Goal: Task Accomplishment & Management: Use online tool/utility

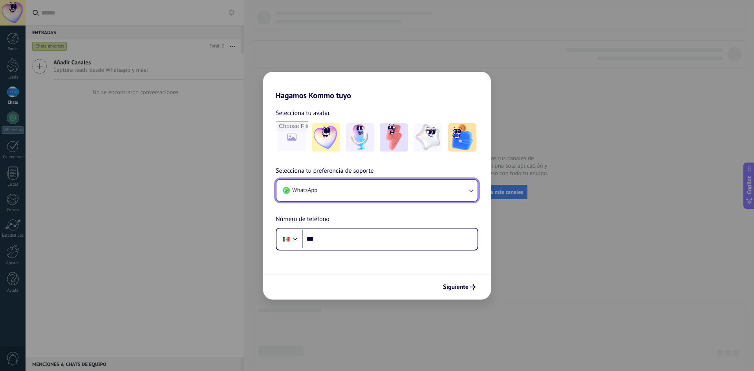
click at [463, 196] on button "WhatsApp" at bounding box center [376, 190] width 201 height 21
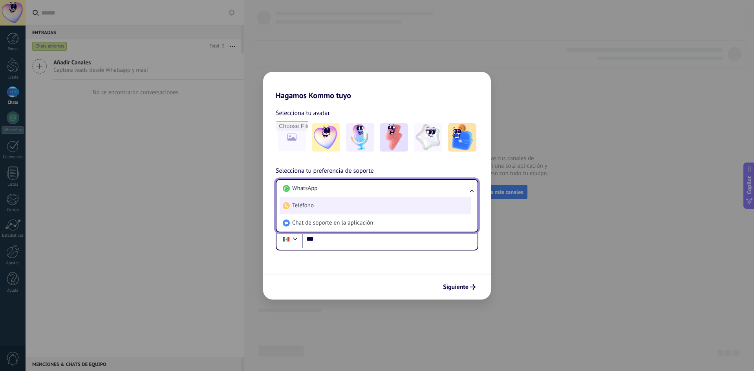
click at [379, 212] on li "Teléfono" at bounding box center [376, 205] width 192 height 17
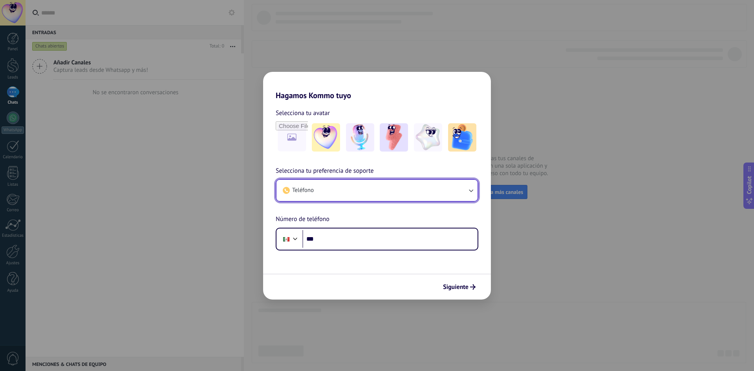
click at [382, 193] on button "Teléfono" at bounding box center [376, 190] width 201 height 21
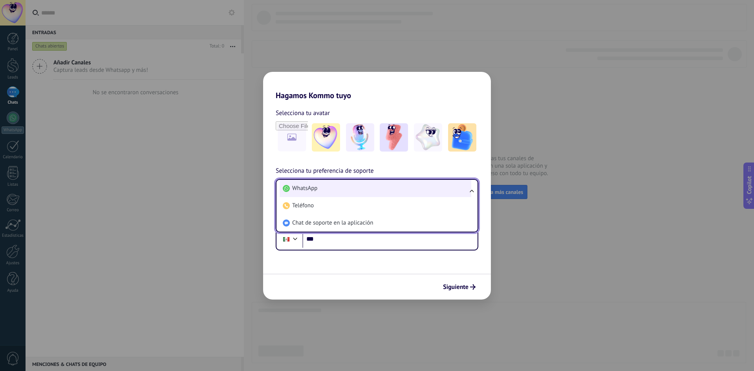
click at [328, 192] on li "WhatsApp" at bounding box center [376, 188] width 192 height 17
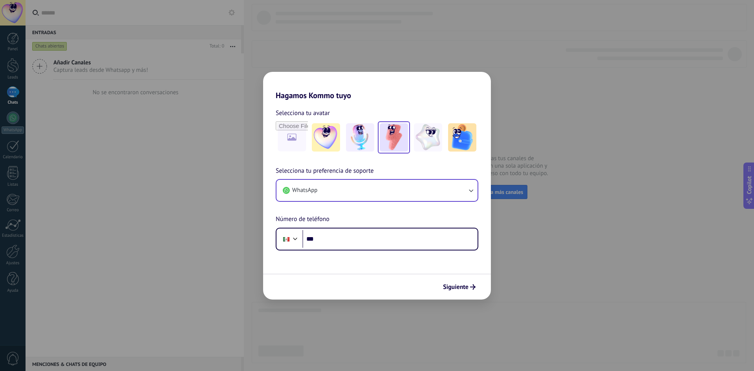
click at [390, 145] on img at bounding box center [394, 137] width 28 height 28
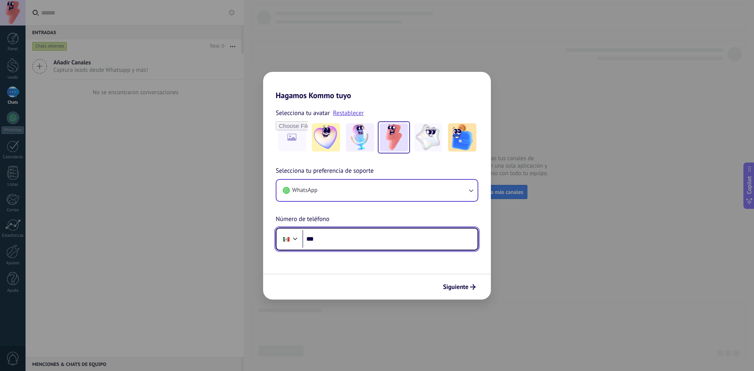
click at [338, 240] on input "***" at bounding box center [389, 239] width 175 height 18
type input "**********"
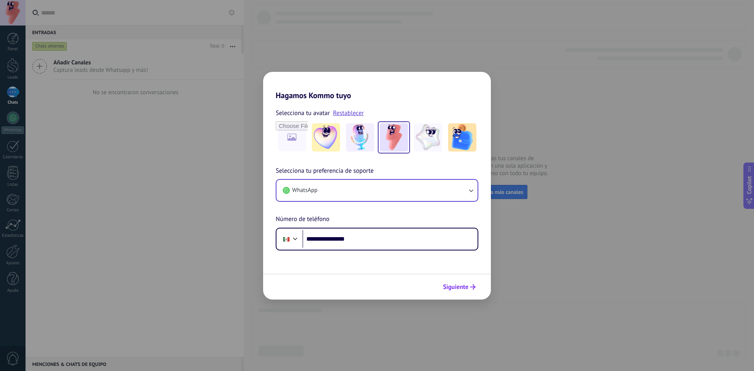
click at [466, 285] on span "Siguiente" at bounding box center [456, 286] width 26 height 5
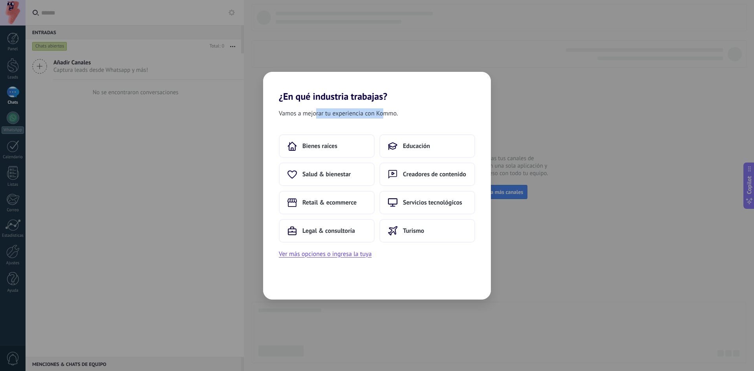
drag, startPoint x: 315, startPoint y: 110, endPoint x: 385, endPoint y: 110, distance: 69.9
click at [385, 110] on span "Vamos a mejorar tu experiencia con Kommo." at bounding box center [338, 113] width 119 height 10
click at [343, 256] on button "Ver más opciones o ingresa la tuya" at bounding box center [325, 254] width 93 height 10
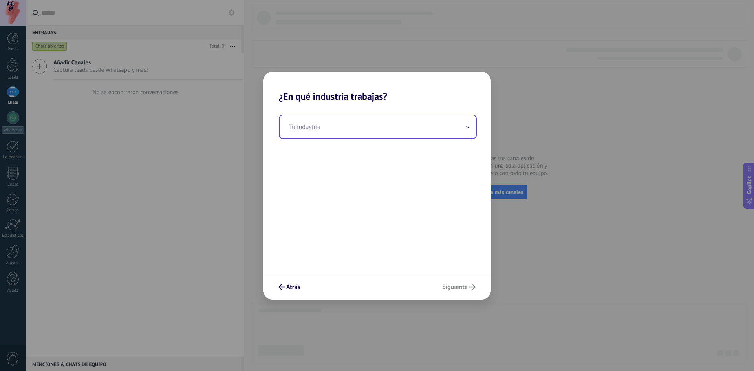
click at [461, 131] on input "text" at bounding box center [378, 126] width 196 height 23
type input "*"
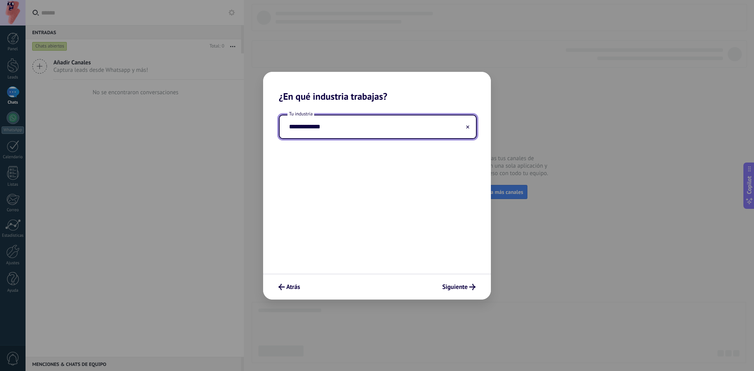
click at [471, 130] on input "**********" at bounding box center [378, 126] width 196 height 23
type input "**********"
click at [468, 128] on icon at bounding box center [467, 126] width 3 height 3
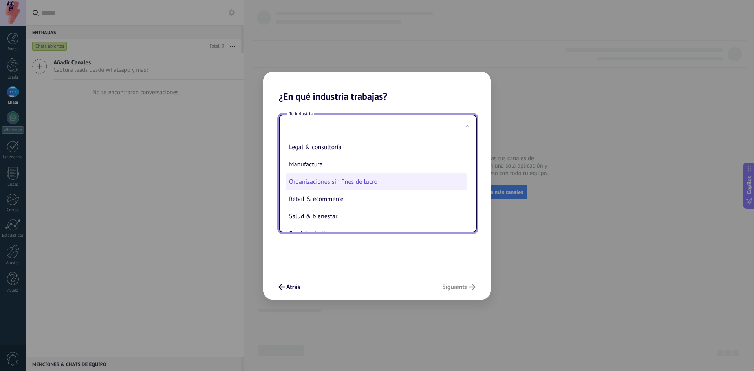
scroll to position [118, 0]
click at [366, 190] on li "Retail & ecommerce" at bounding box center [376, 186] width 181 height 17
type input "**********"
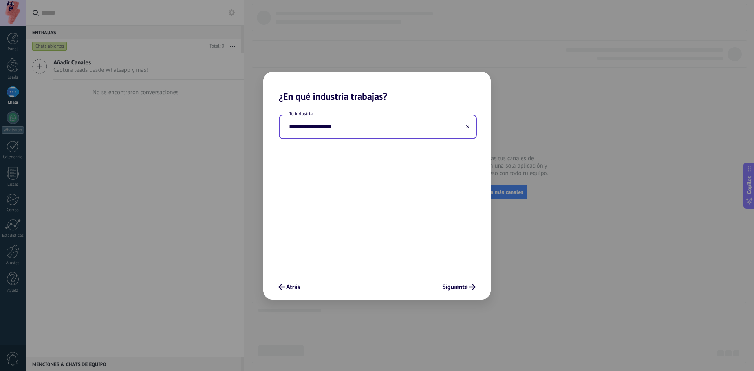
click at [434, 132] on input "**********" at bounding box center [378, 126] width 196 height 23
click at [392, 185] on div "**********" at bounding box center [377, 188] width 228 height 172
click at [414, 127] on input "**********" at bounding box center [378, 126] width 196 height 23
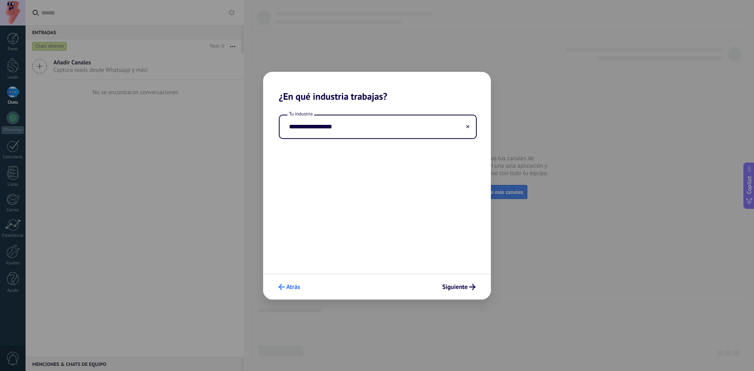
click at [286, 287] on span "Atrás" at bounding box center [293, 286] width 14 height 5
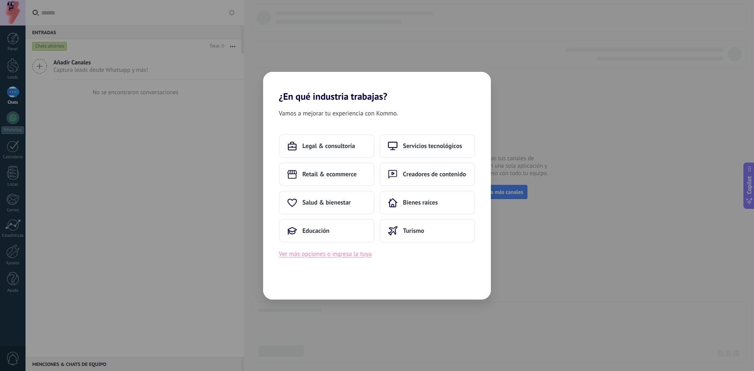
click at [347, 257] on button "Ver más opciones o ingresa la tuya" at bounding box center [325, 254] width 93 height 10
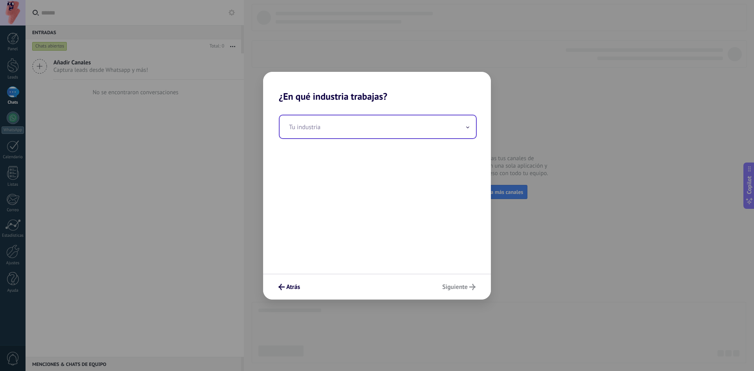
click at [435, 134] on input "text" at bounding box center [378, 126] width 196 height 23
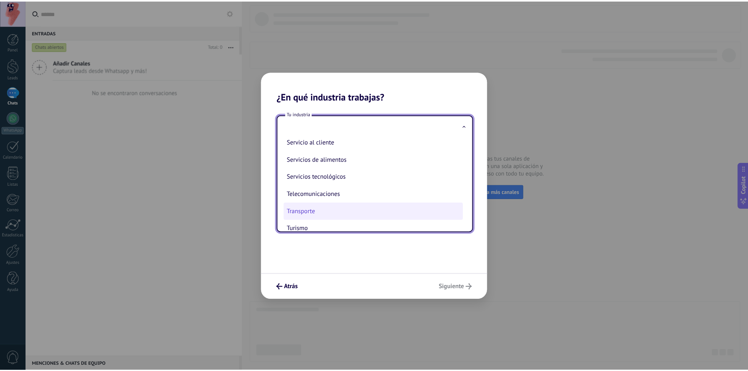
scroll to position [208, 0]
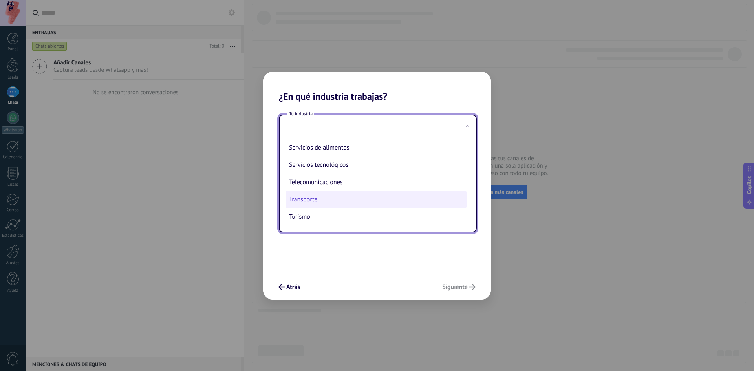
click at [435, 205] on li "Transporte" at bounding box center [376, 199] width 181 height 17
type input "**********"
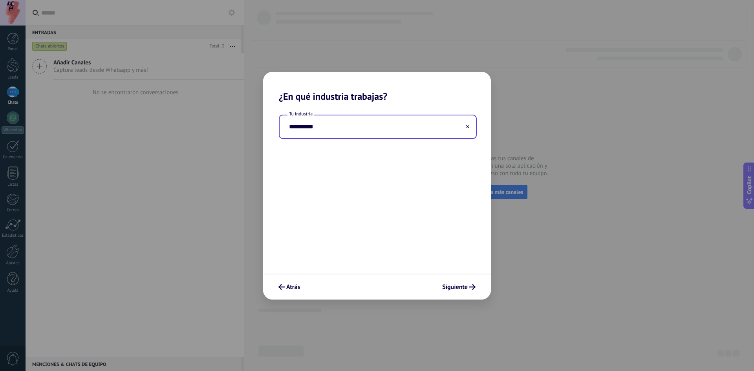
drag, startPoint x: 464, startPoint y: 285, endPoint x: 463, endPoint y: 278, distance: 7.5
click at [463, 268] on div "**********" at bounding box center [377, 186] width 228 height 228
click at [463, 284] on span "Siguiente" at bounding box center [455, 286] width 26 height 5
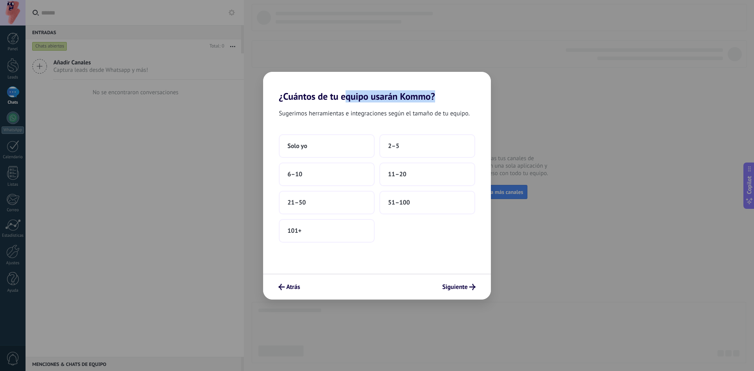
drag, startPoint x: 372, startPoint y: 103, endPoint x: 402, endPoint y: 104, distance: 30.3
click at [402, 104] on div "¿Cuántos de tu equipo usarán Kommo? Sugerimos herramientas e integraciones segú…" at bounding box center [377, 186] width 228 height 228
click at [437, 149] on button "2–5" at bounding box center [427, 146] width 96 height 24
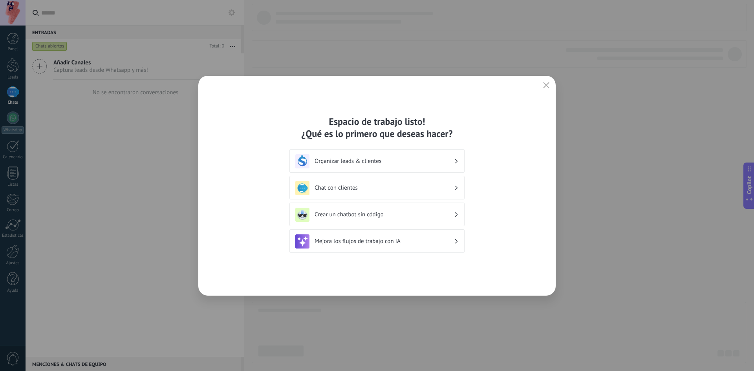
click at [387, 219] on div "Crear un chatbot sin código" at bounding box center [376, 215] width 163 height 14
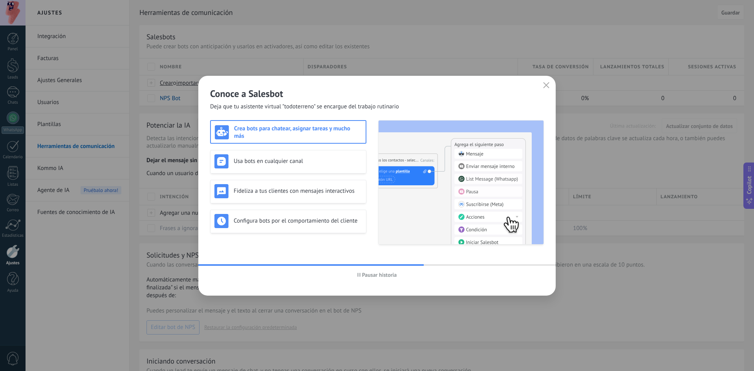
click at [373, 275] on span "Pausar historia" at bounding box center [379, 274] width 35 height 5
click at [384, 275] on span "Iniciar historia" at bounding box center [379, 274] width 34 height 5
click at [462, 183] on img at bounding box center [461, 183] width 165 height 124
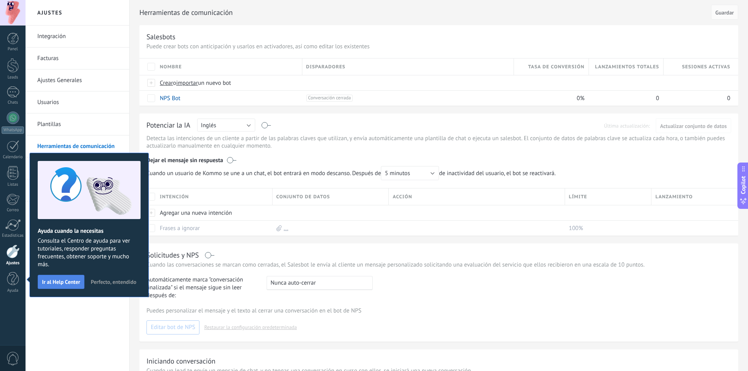
click at [66, 287] on button "Ir al Help Center" at bounding box center [61, 282] width 47 height 14
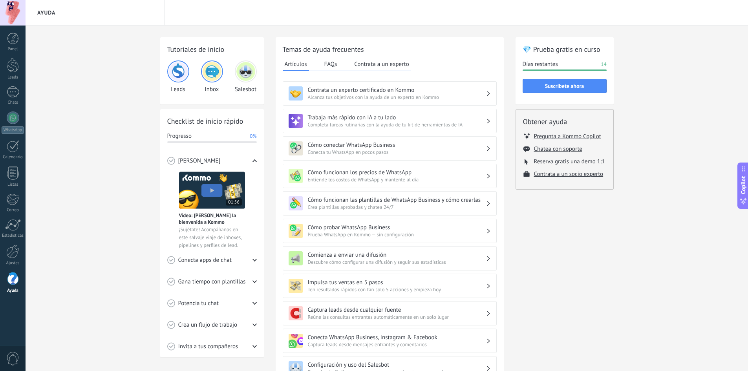
click at [472, 176] on h3 "Cómo funcionan los precios de WhatsApp" at bounding box center [397, 172] width 178 height 7
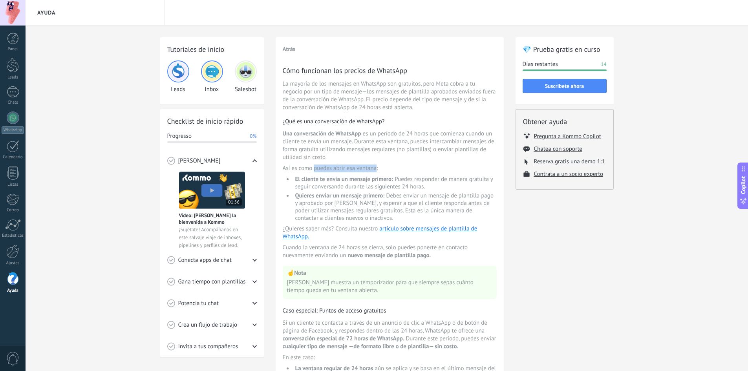
drag, startPoint x: 330, startPoint y: 173, endPoint x: 377, endPoint y: 165, distance: 47.1
click at [377, 165] on span "Así es como puedes abrir esa ventana:" at bounding box center [390, 169] width 214 height 8
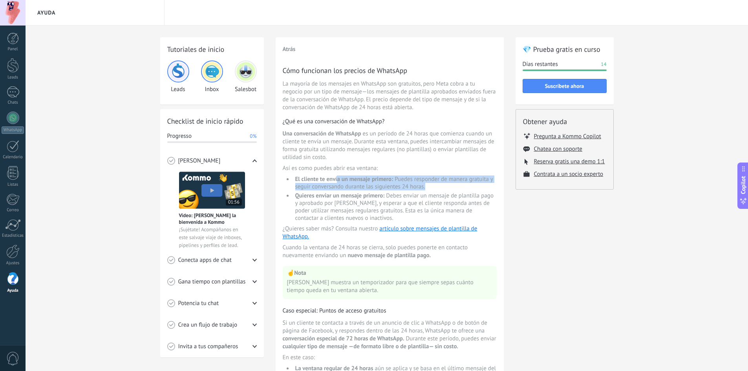
drag, startPoint x: 337, startPoint y: 179, endPoint x: 474, endPoint y: 184, distance: 136.8
click at [474, 184] on li "El cliente te envía un mensaje primero: Puedes responder de manera gratuita y s…" at bounding box center [395, 183] width 204 height 15
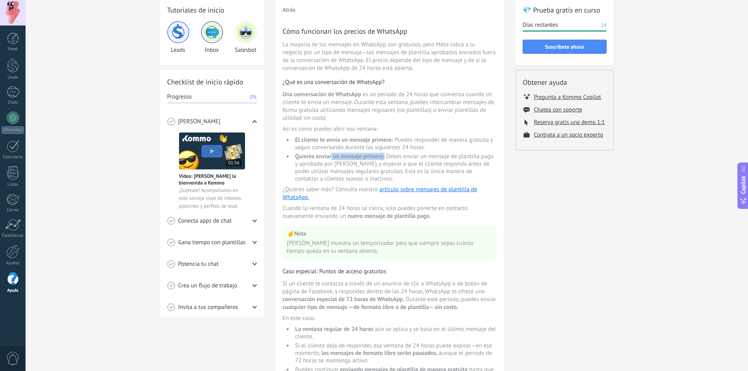
drag, startPoint x: 332, startPoint y: 159, endPoint x: 384, endPoint y: 159, distance: 51.8
click at [384, 159] on span "Quieres enviar un mensaje primero:" at bounding box center [340, 156] width 90 height 7
drag, startPoint x: 360, startPoint y: 292, endPoint x: 420, endPoint y: 293, distance: 60.1
click at [420, 293] on span "Si un cliente te contacta a través de un anuncio de clic a WhatsApp o de botón …" at bounding box center [390, 295] width 214 height 31
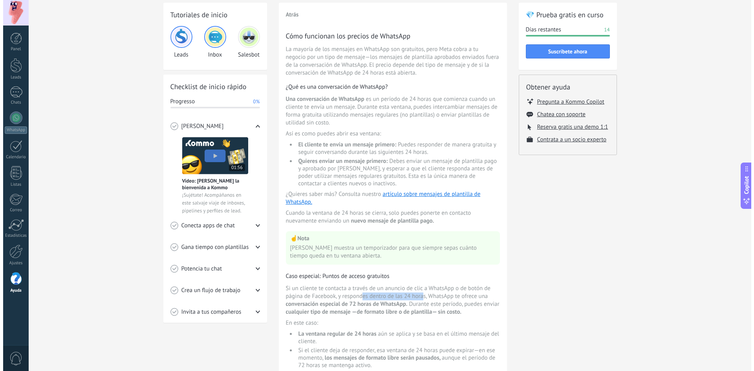
scroll to position [0, 0]
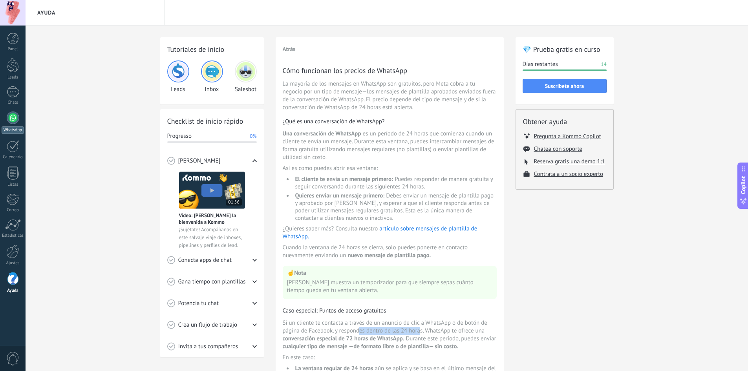
click at [12, 117] on div at bounding box center [13, 118] width 13 height 13
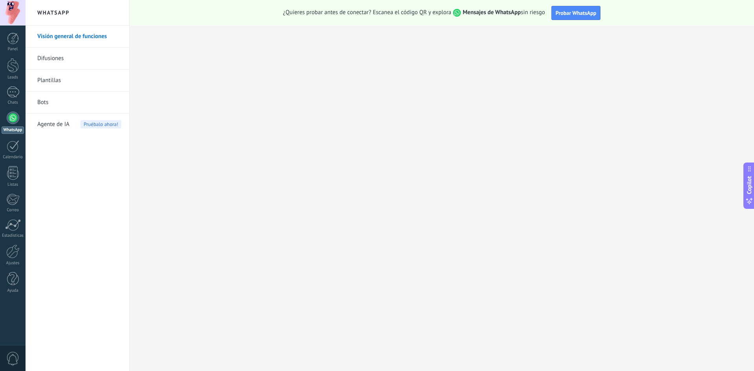
click at [98, 99] on link "Bots" at bounding box center [79, 103] width 84 height 22
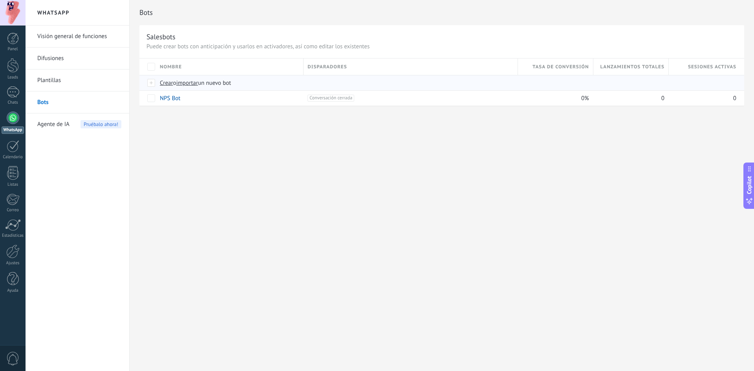
click at [166, 83] on span "Crear" at bounding box center [166, 82] width 13 height 7
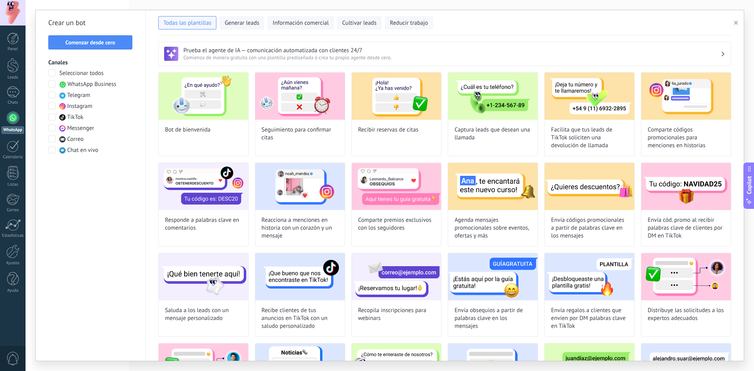
click at [95, 83] on span "WhatsApp Business" at bounding box center [92, 85] width 49 height 8
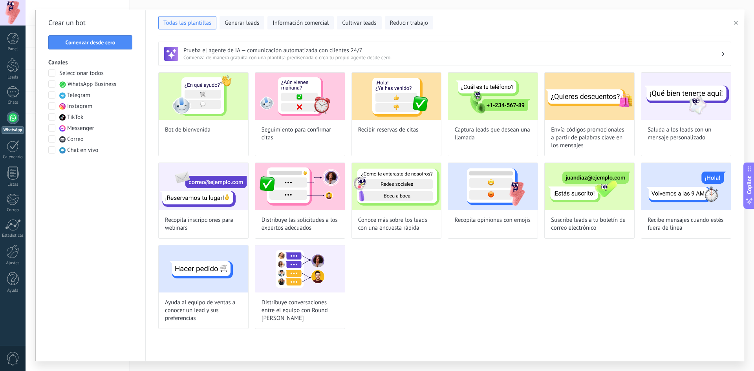
click at [12, 113] on div at bounding box center [13, 118] width 13 height 13
